Goal: Navigation & Orientation: Find specific page/section

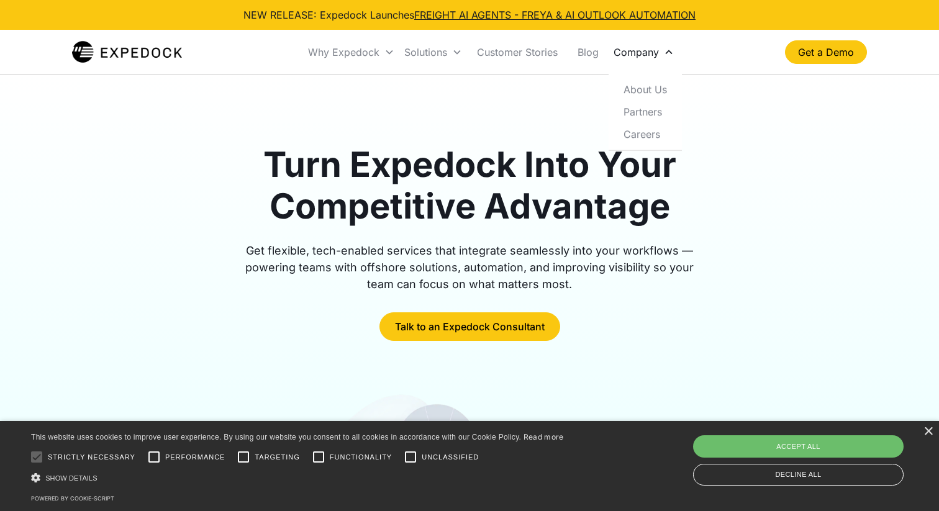
click at [632, 47] on div "Company" at bounding box center [636, 52] width 45 height 12
click at [632, 53] on div "Company" at bounding box center [636, 52] width 45 height 12
click at [642, 90] on link "About Us" at bounding box center [645, 89] width 63 height 22
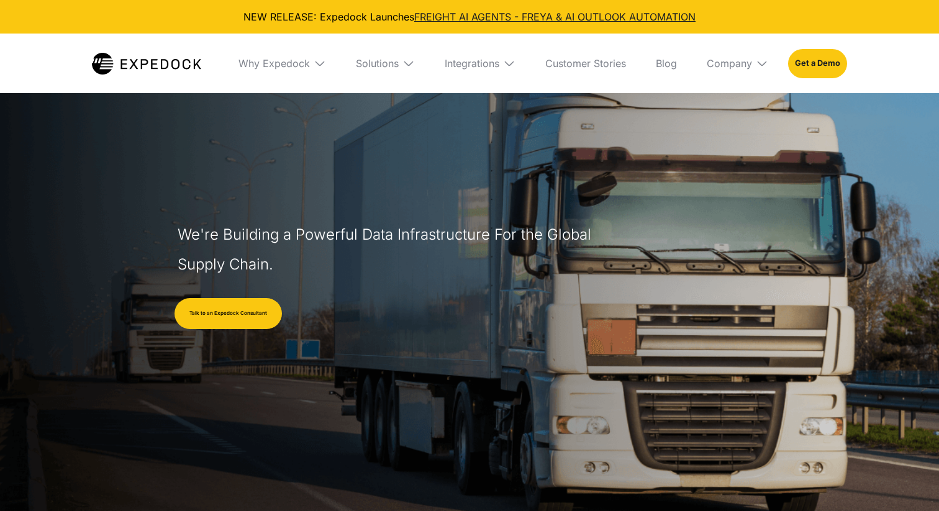
select select
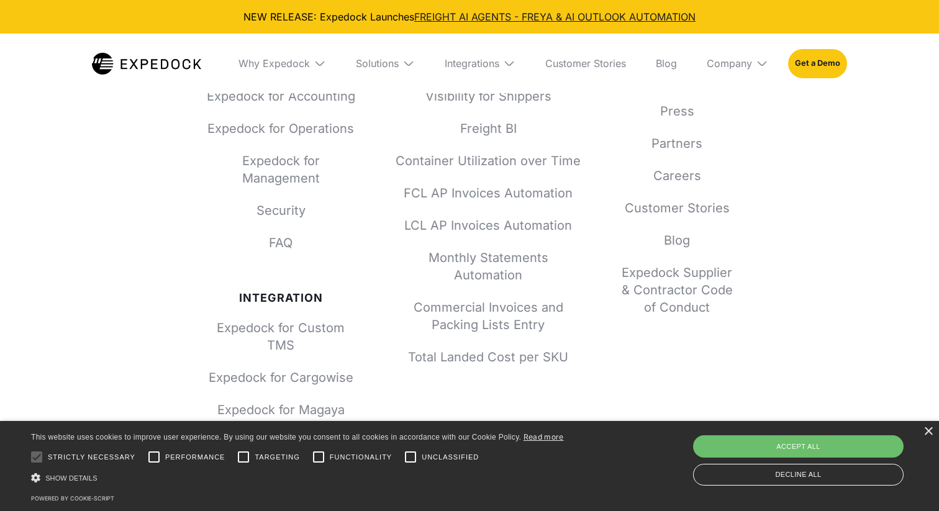
scroll to position [5550, 0]
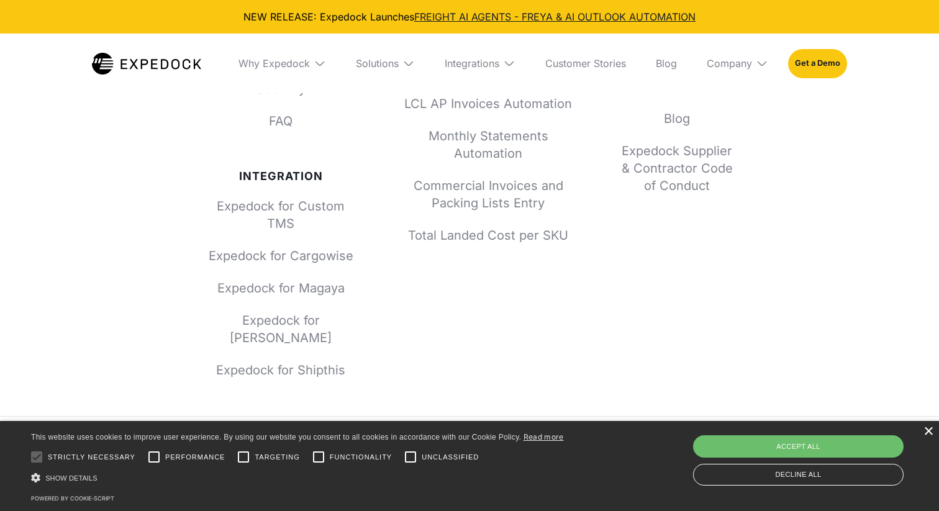
click at [932, 437] on div "×" at bounding box center [928, 431] width 9 height 9
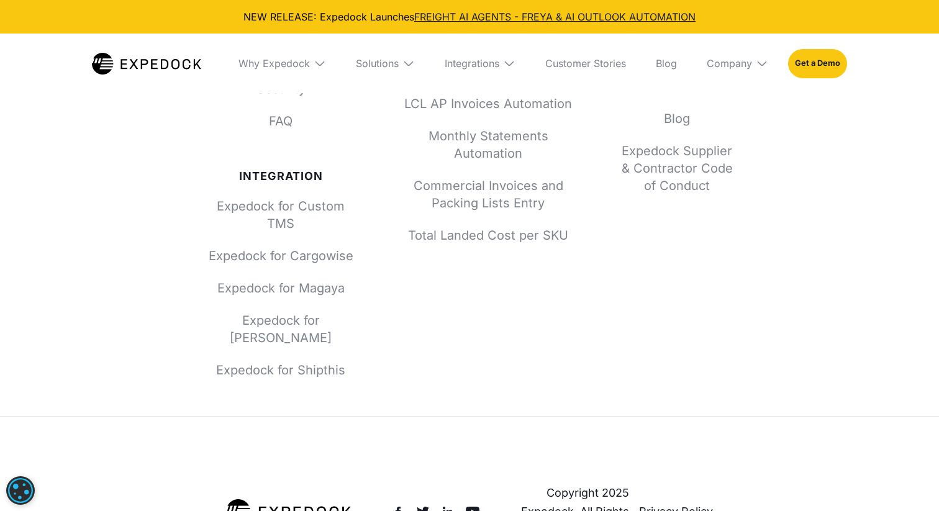
click at [657, 503] on link "Privacy Policy" at bounding box center [676, 512] width 74 height 19
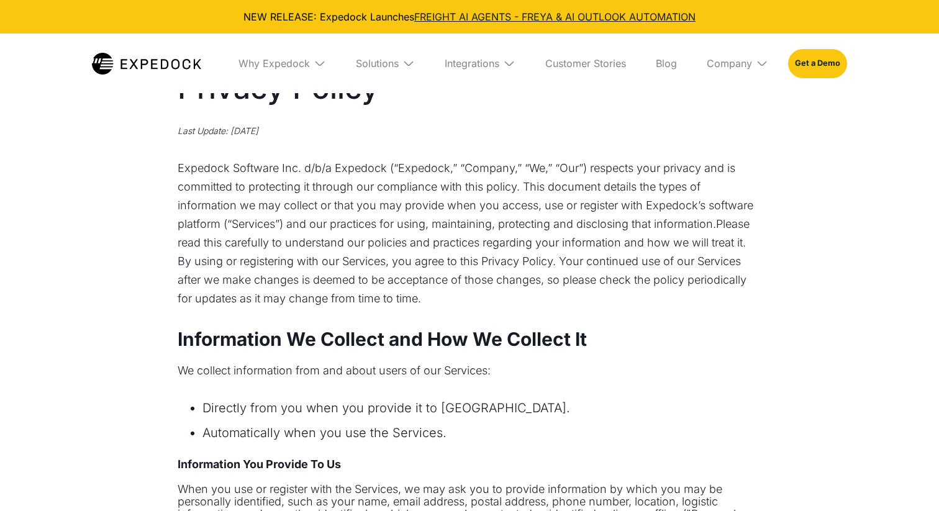
select select
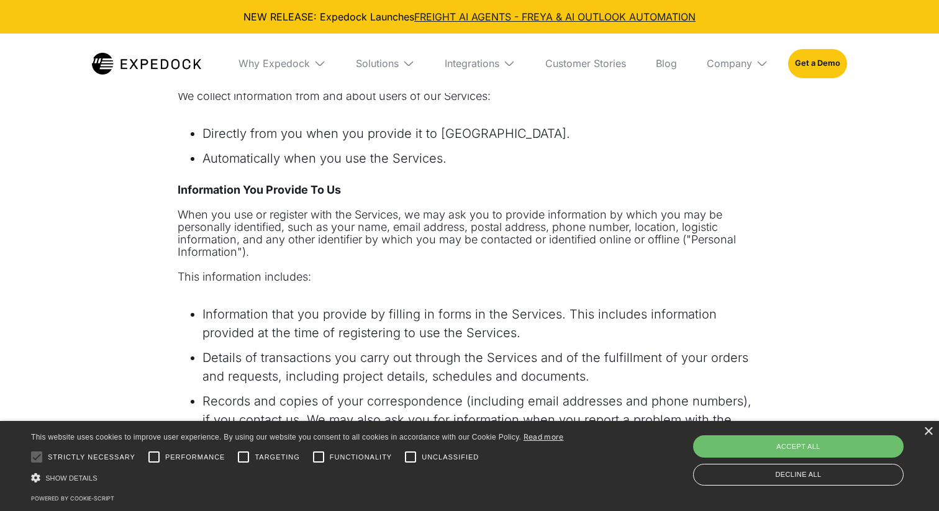
scroll to position [357, 0]
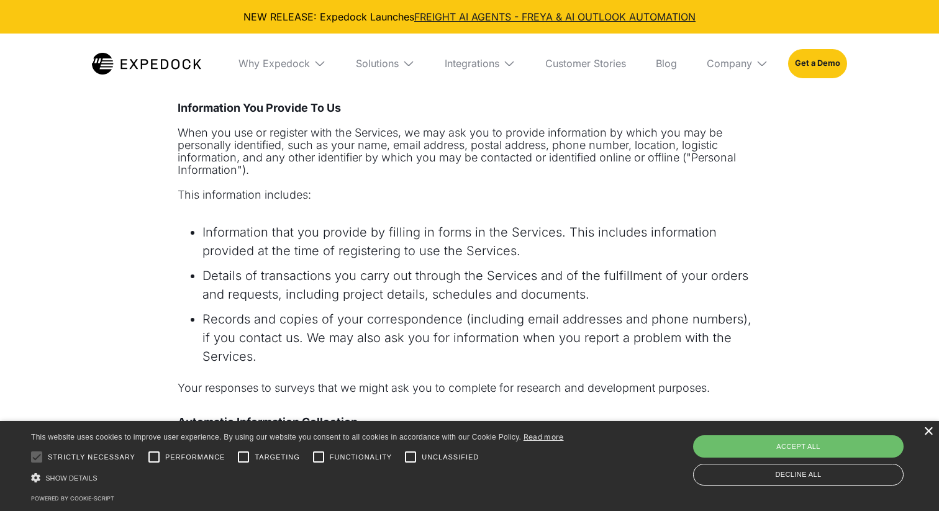
click at [927, 434] on div "×" at bounding box center [928, 431] width 9 height 9
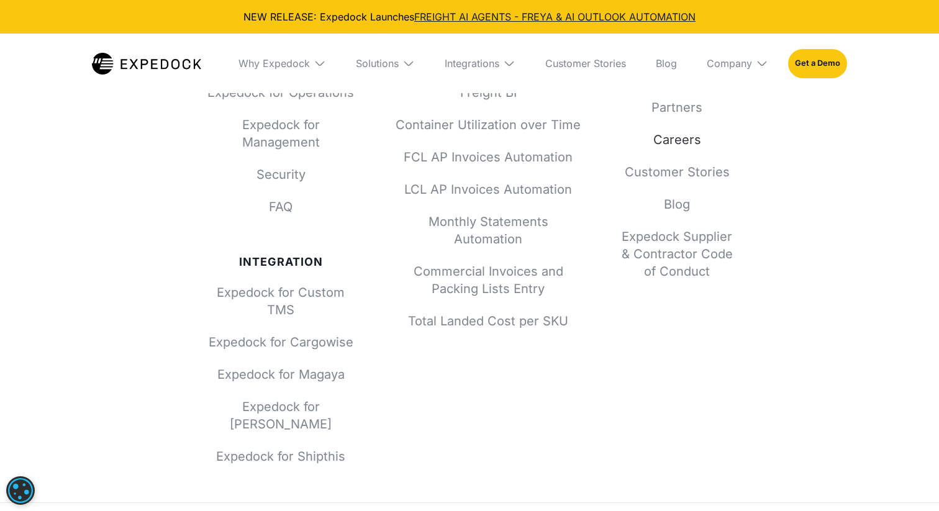
scroll to position [4865, 0]
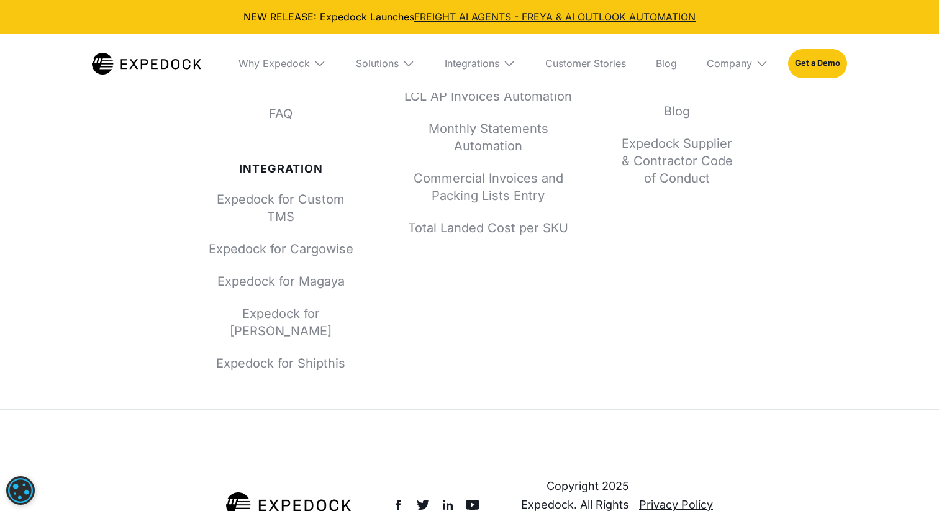
click at [675, 496] on link "Privacy Policy" at bounding box center [676, 505] width 74 height 19
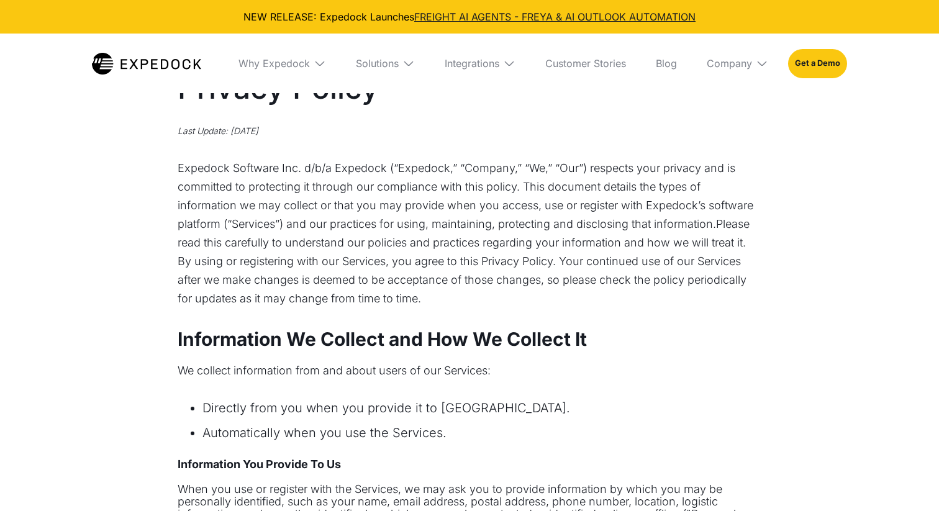
select select
